Goal: Find specific page/section: Find specific page/section

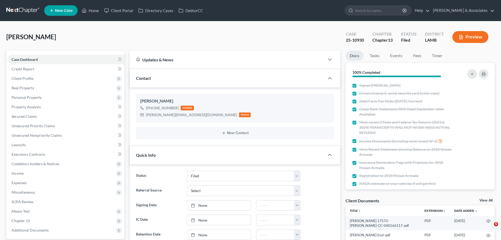
select select "8"
click at [88, 13] on link "Home" at bounding box center [90, 10] width 22 height 9
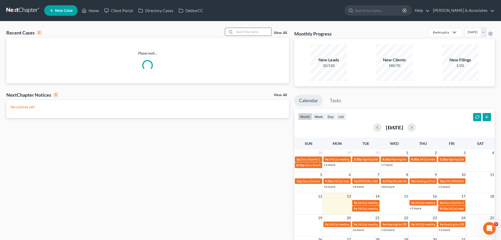
click at [252, 31] on input "search" at bounding box center [253, 32] width 37 height 8
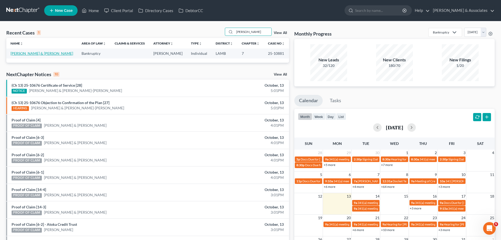
type input "[PERSON_NAME]"
click at [33, 53] on link "[PERSON_NAME] & [PERSON_NAME]" at bounding box center [42, 53] width 63 height 4
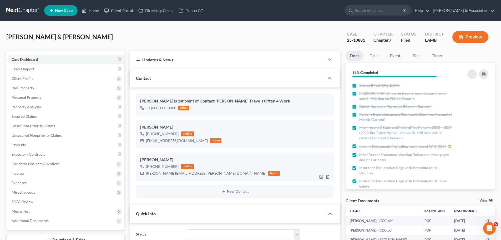
scroll to position [537, 0]
drag, startPoint x: 150, startPoint y: 166, endPoint x: 177, endPoint y: 167, distance: 27.1
click at [177, 167] on div "[PHONE_NUMBER] mobile" at bounding box center [210, 166] width 140 height 7
copy div "[PHONE_NUMBER]"
drag, startPoint x: 151, startPoint y: 133, endPoint x: 177, endPoint y: 135, distance: 26.1
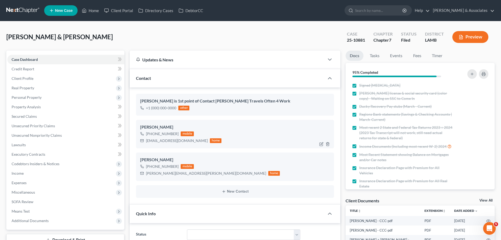
click at [177, 135] on div "[PHONE_NUMBER] mobile" at bounding box center [180, 133] width 81 height 7
copy div "[PHONE_NUMBER]"
